Goal: Obtain resource: Download file/media

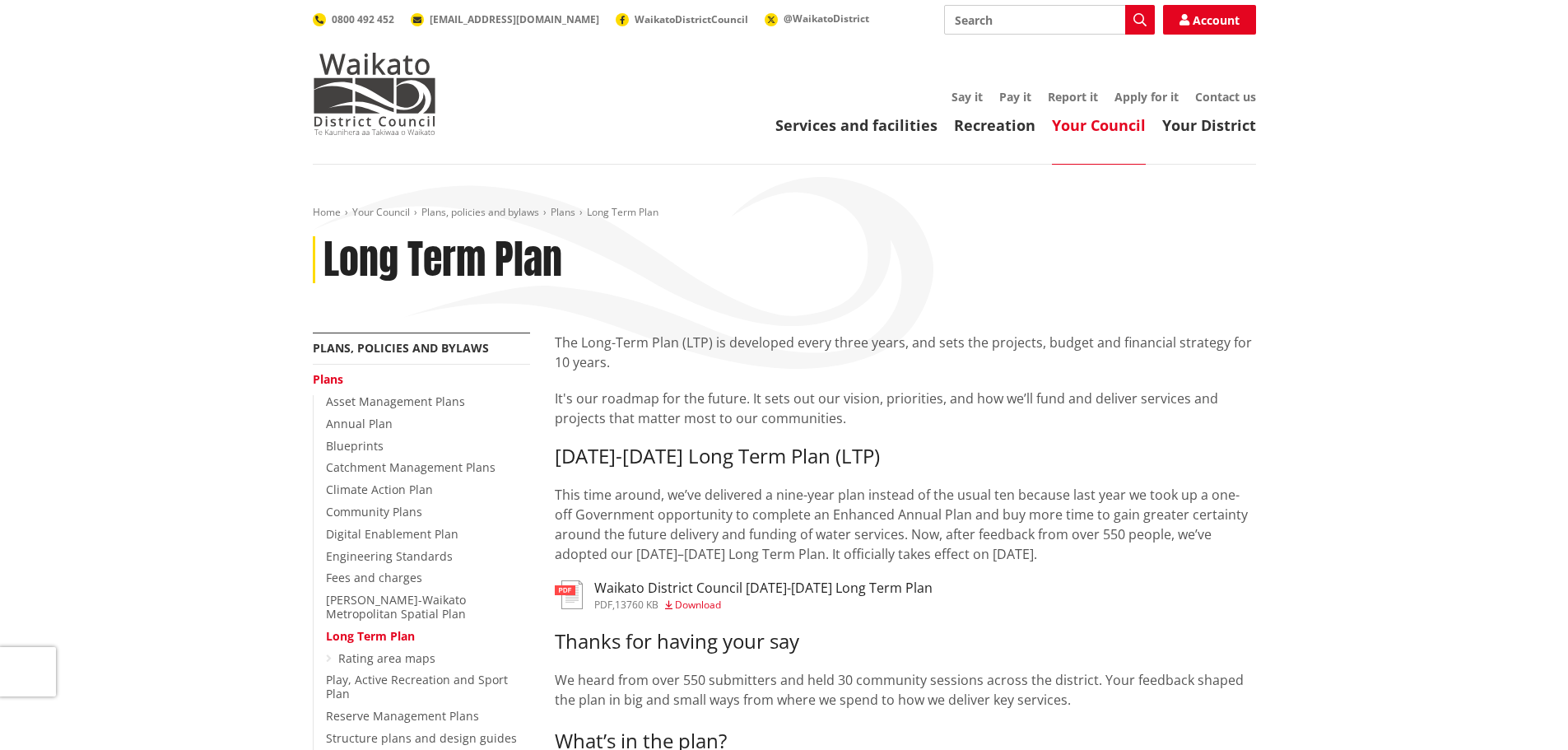
scroll to position [247, 0]
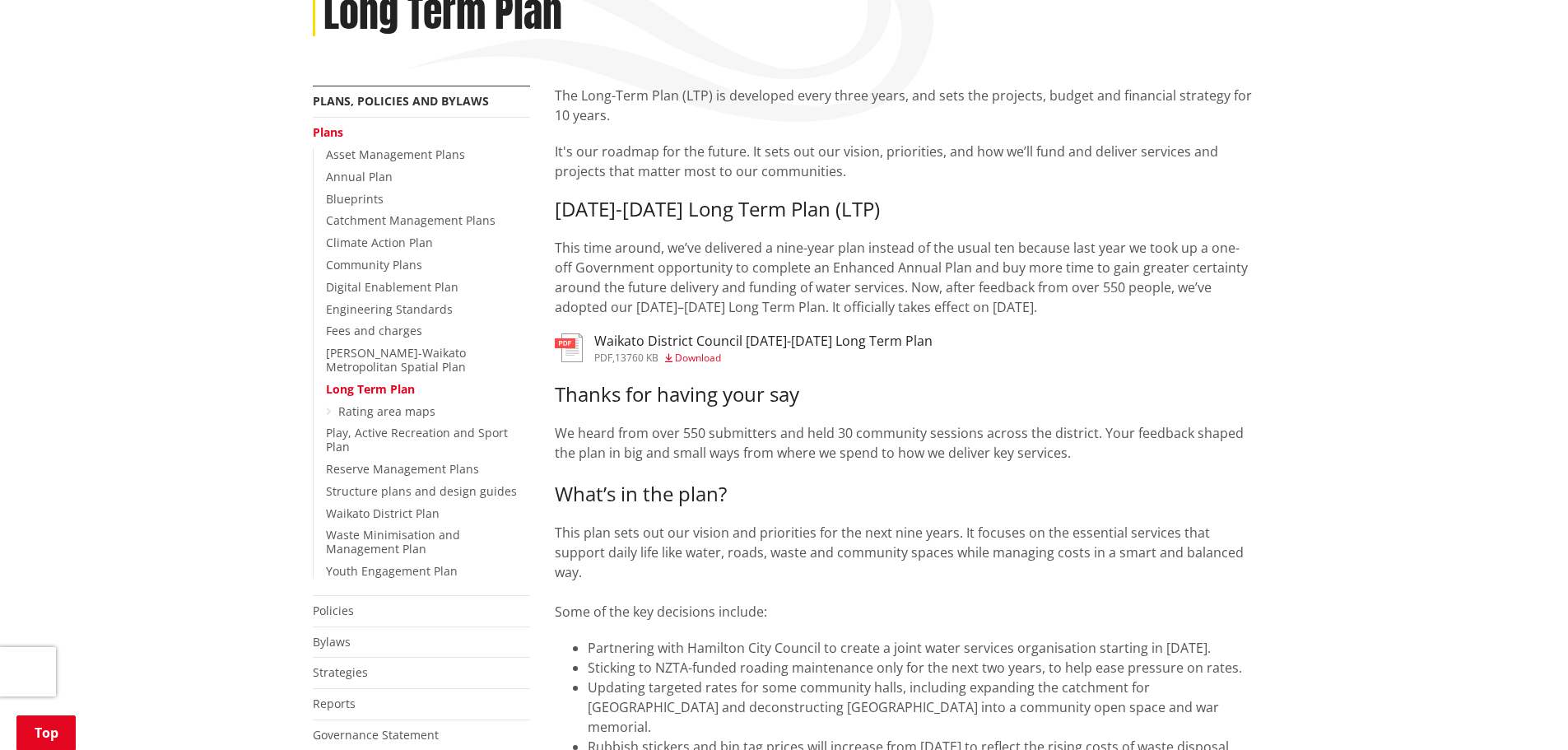
click at [694, 358] on span "Download" at bounding box center [697, 357] width 46 height 14
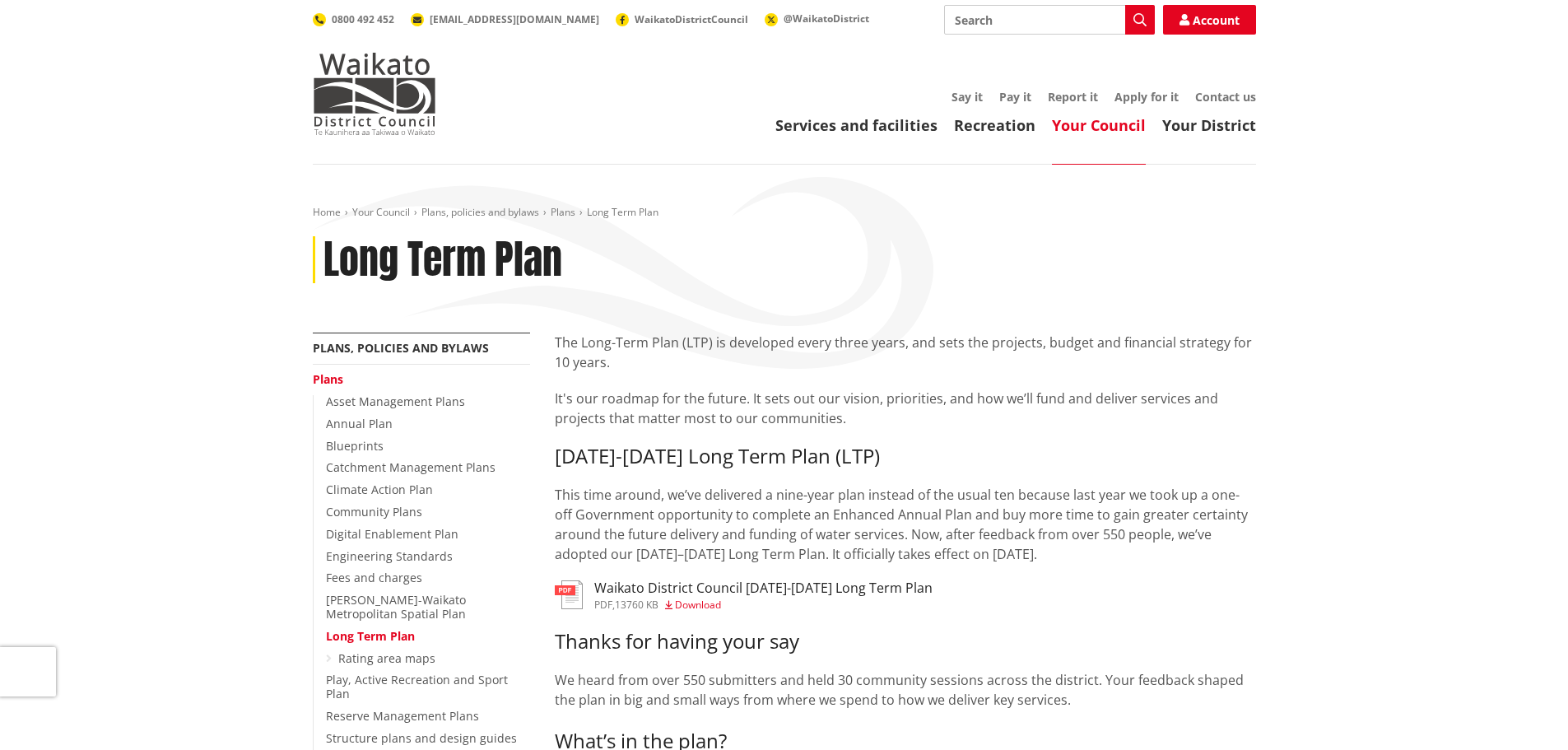
scroll to position [247, 0]
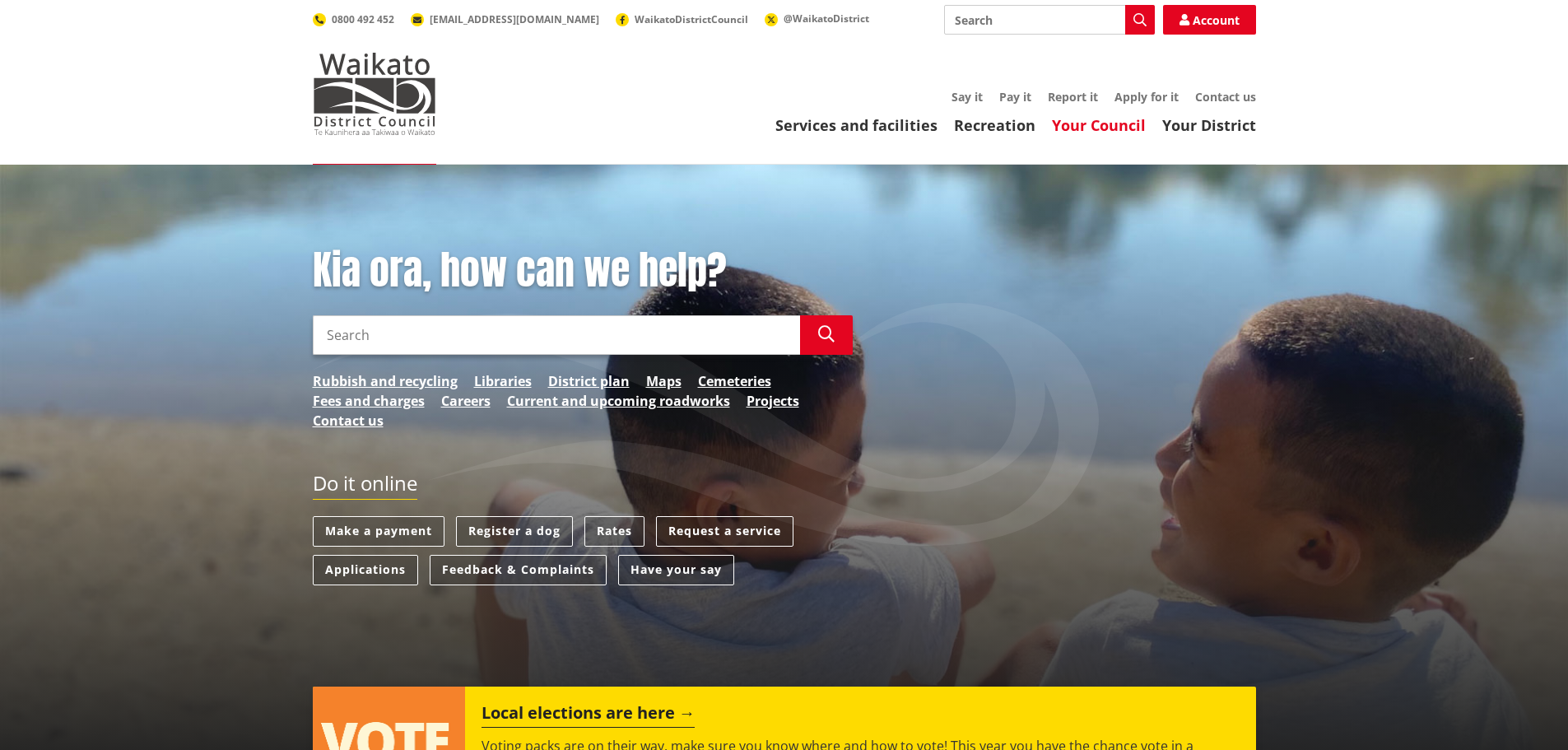
click at [1098, 123] on link "Your Council" at bounding box center [1099, 124] width 94 height 19
